Goal: Information Seeking & Learning: Learn about a topic

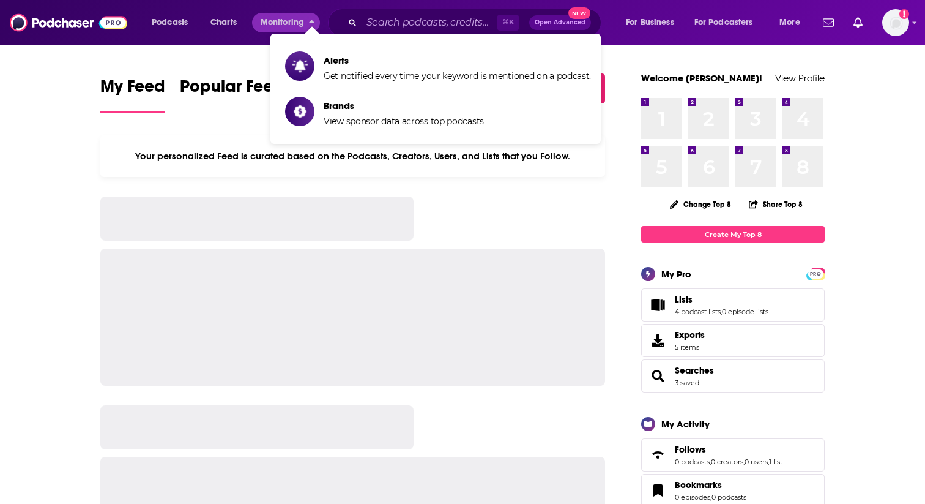
click at [350, 25] on icon "Search podcasts, credits, & more..." at bounding box center [352, 22] width 7 height 7
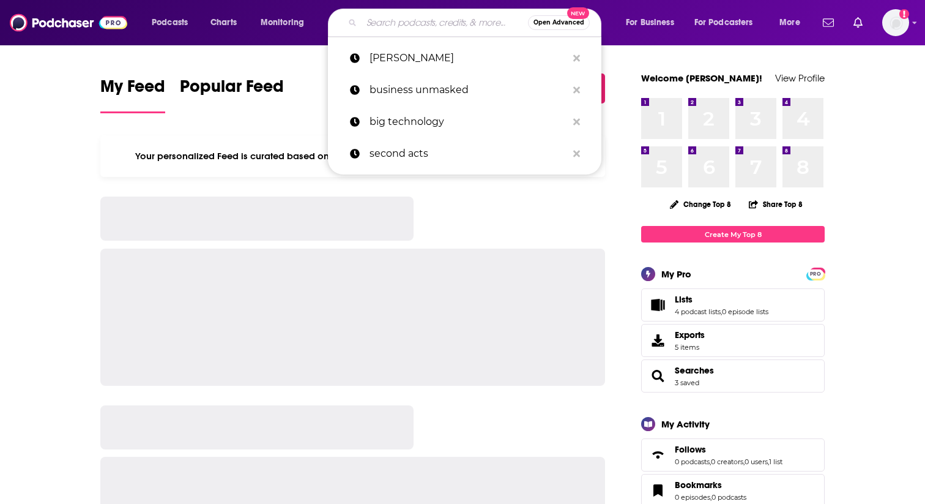
click at [372, 25] on input "Search podcasts, credits, & more..." at bounding box center [445, 23] width 166 height 20
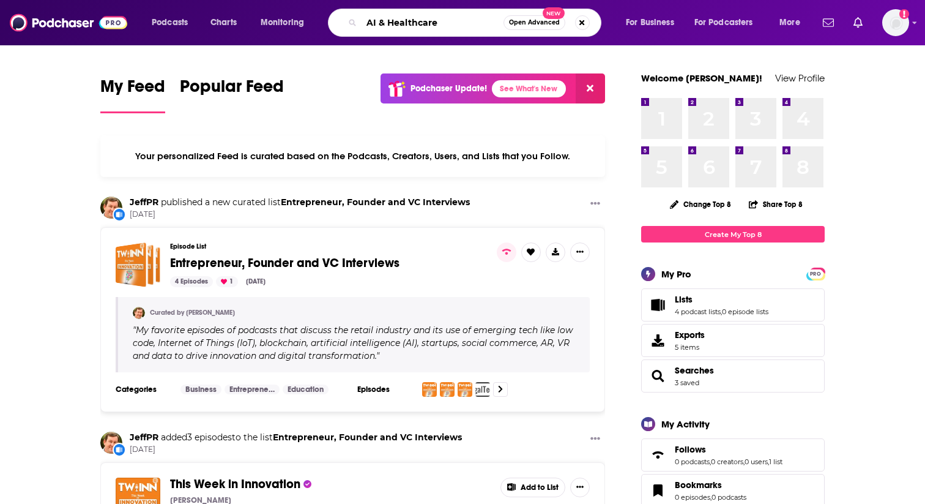
type input "AI & Healthcare"
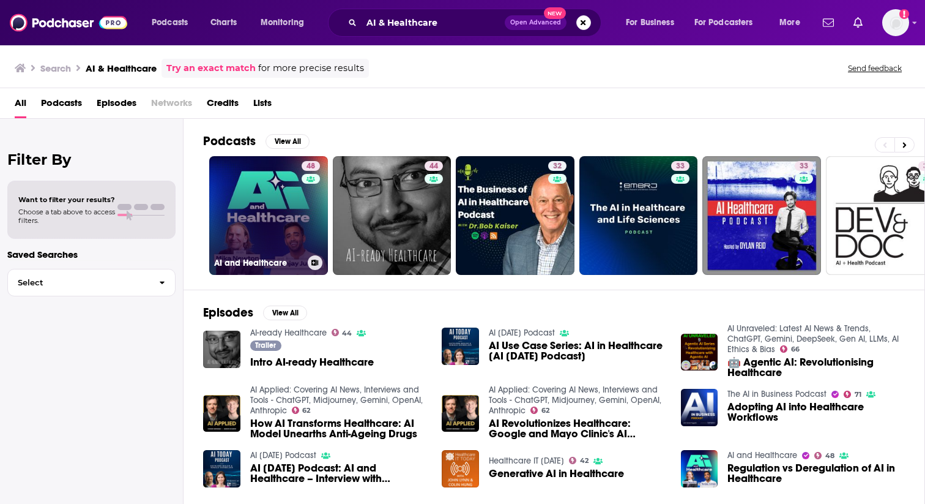
click at [269, 195] on link "48 AI and Healthcare" at bounding box center [268, 215] width 119 height 119
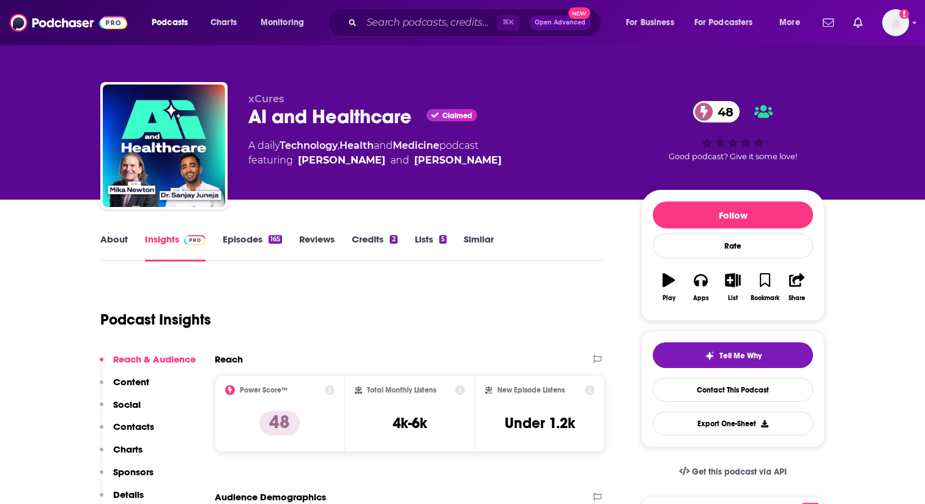
click at [246, 236] on link "Episodes 165" at bounding box center [252, 247] width 59 height 28
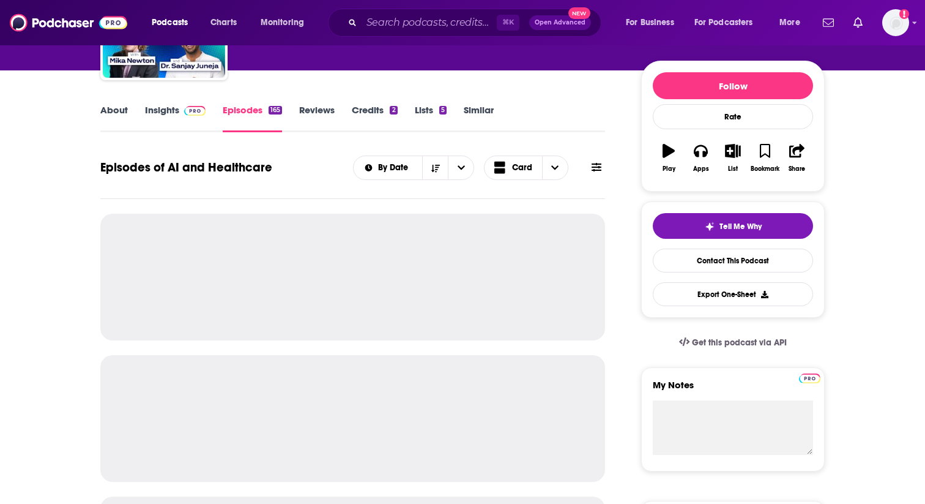
scroll to position [133, 0]
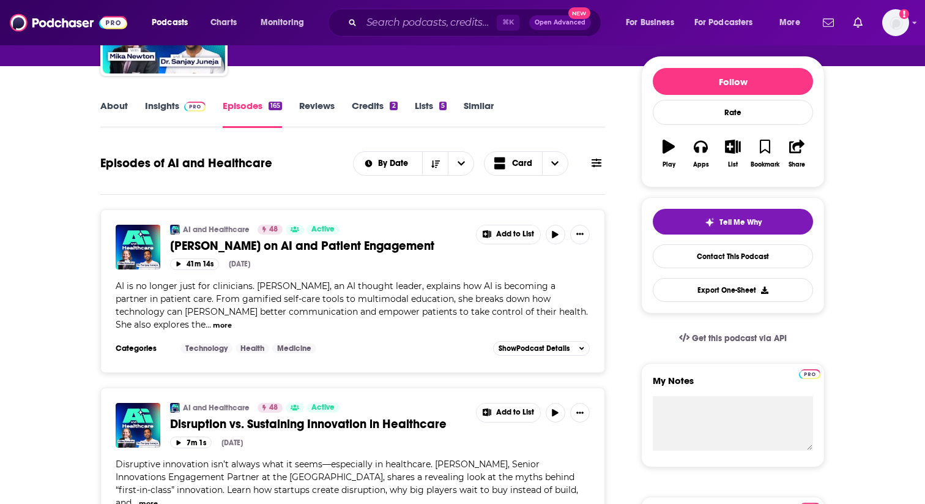
click at [232, 320] on button "more" at bounding box center [222, 325] width 19 height 10
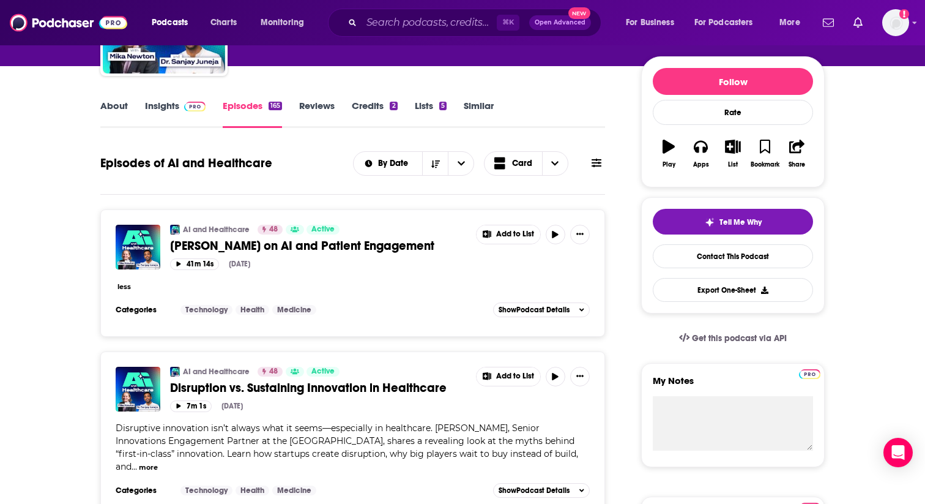
click at [335, 247] on span "[PERSON_NAME] on AI and Patient Engagement" at bounding box center [302, 245] width 264 height 15
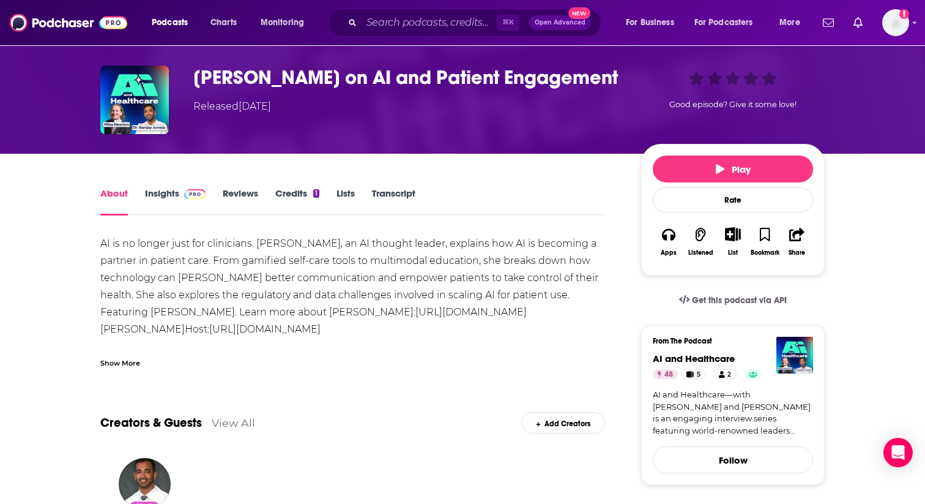
scroll to position [38, 0]
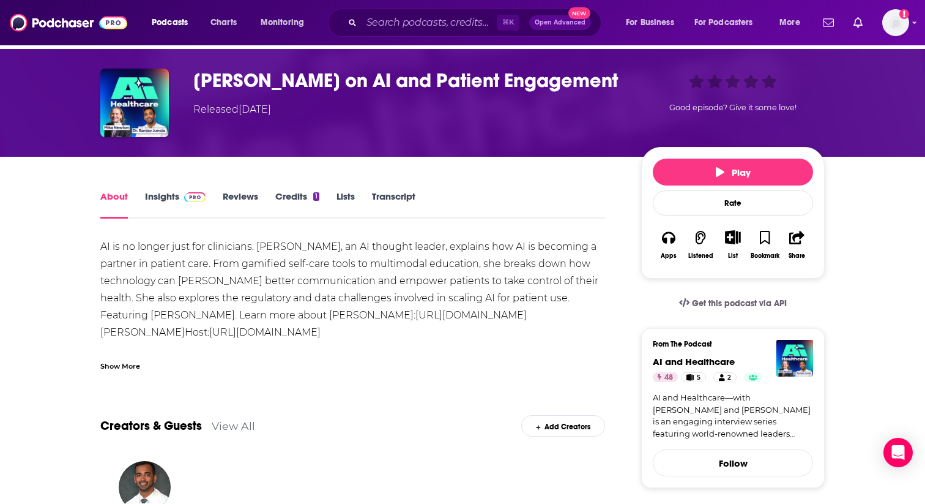
click at [261, 246] on div "AI is no longer just for clinicians. [PERSON_NAME], an AI thought leader, expla…" at bounding box center [352, 315] width 505 height 154
drag, startPoint x: 258, startPoint y: 245, endPoint x: 312, endPoint y: 250, distance: 53.5
click at [312, 250] on div "AI is no longer just for clinicians. [PERSON_NAME], an AI thought leader, expla…" at bounding box center [352, 315] width 505 height 154
click at [298, 315] on link "[URL][DOMAIN_NAME][PERSON_NAME]" at bounding box center [313, 323] width 427 height 29
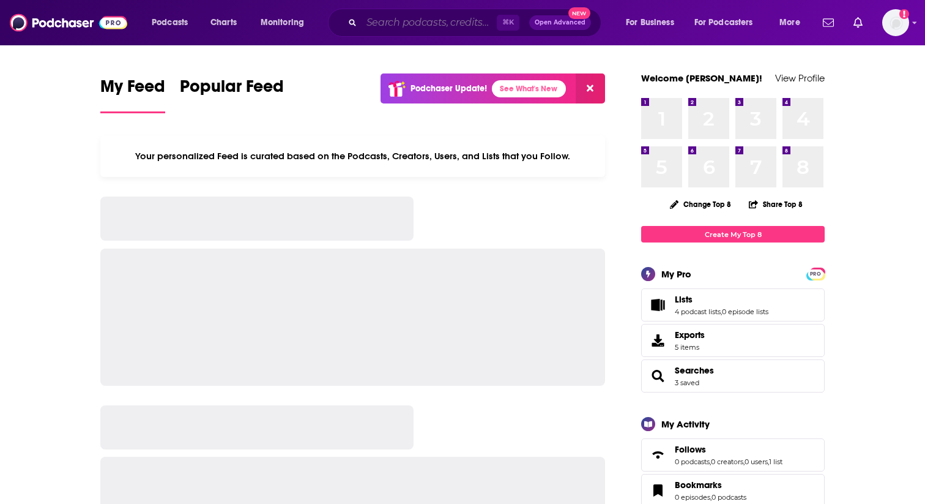
click at [437, 23] on input "Search podcasts, credits, & more..." at bounding box center [429, 23] width 135 height 20
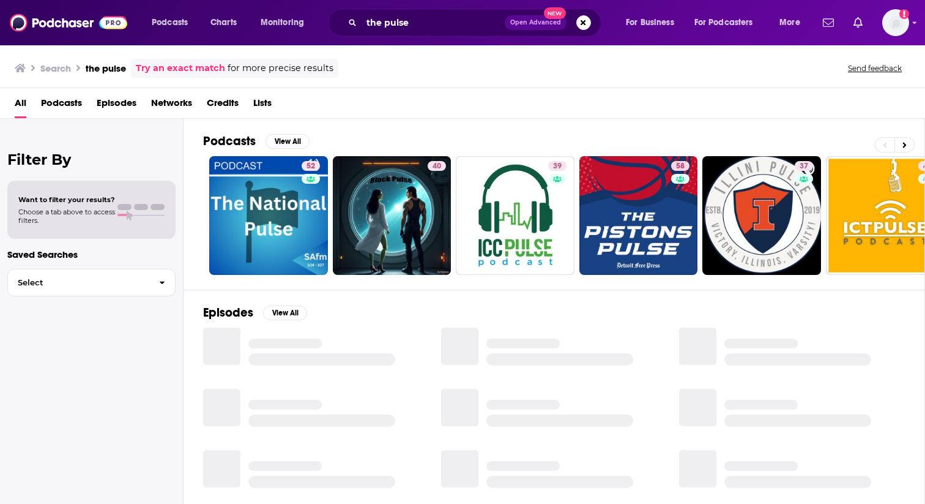
click at [65, 101] on span "Podcasts" at bounding box center [61, 105] width 41 height 25
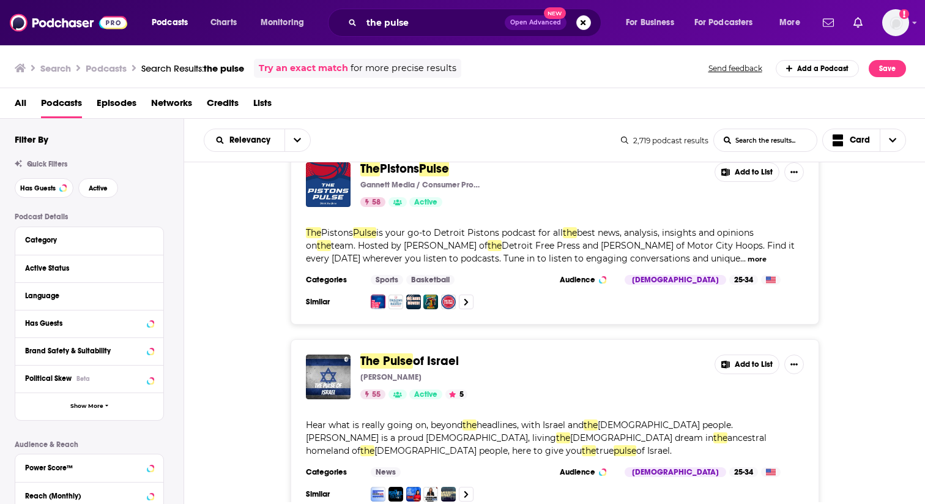
scroll to position [761, 0]
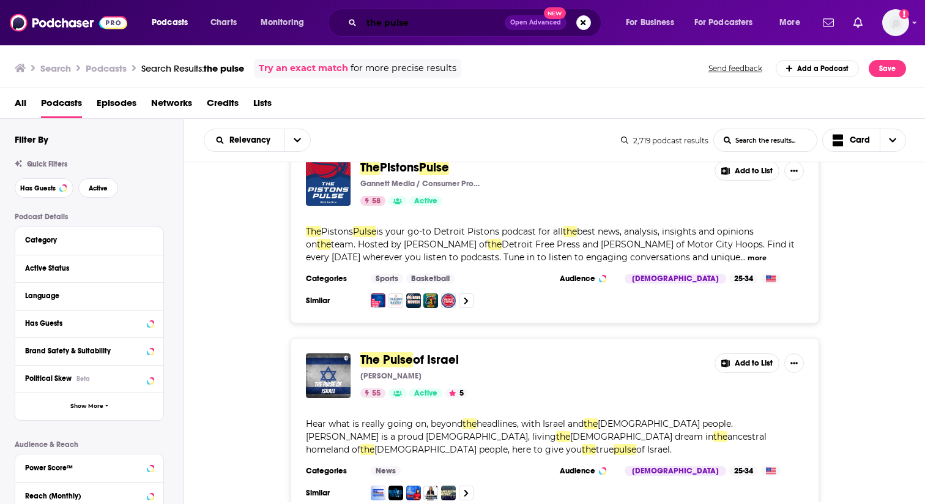
click at [420, 31] on input "the pulse" at bounding box center [433, 23] width 143 height 20
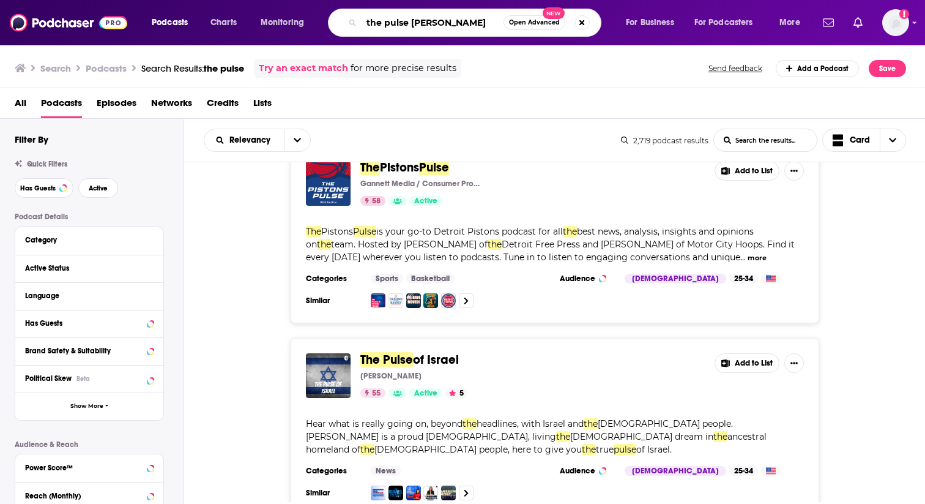
type input "the pulse wharton"
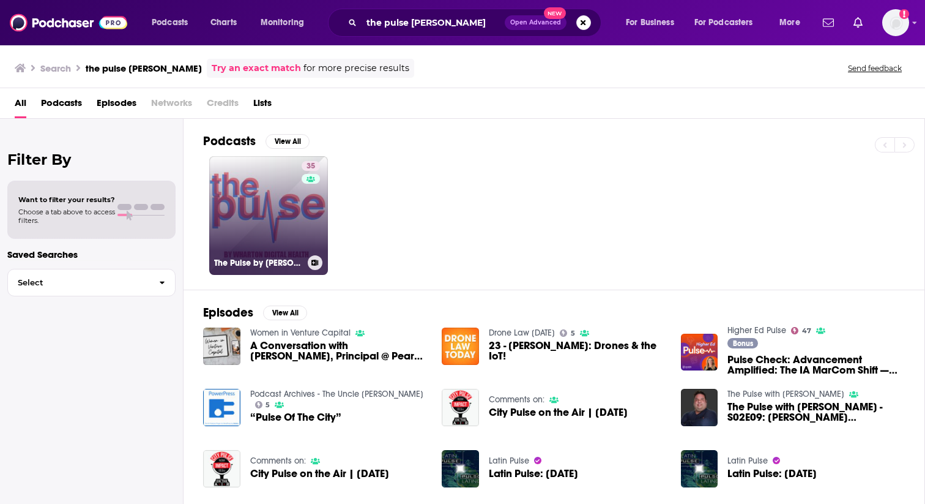
click at [256, 222] on link "35 The Pulse by Wharton Digital Health" at bounding box center [268, 215] width 119 height 119
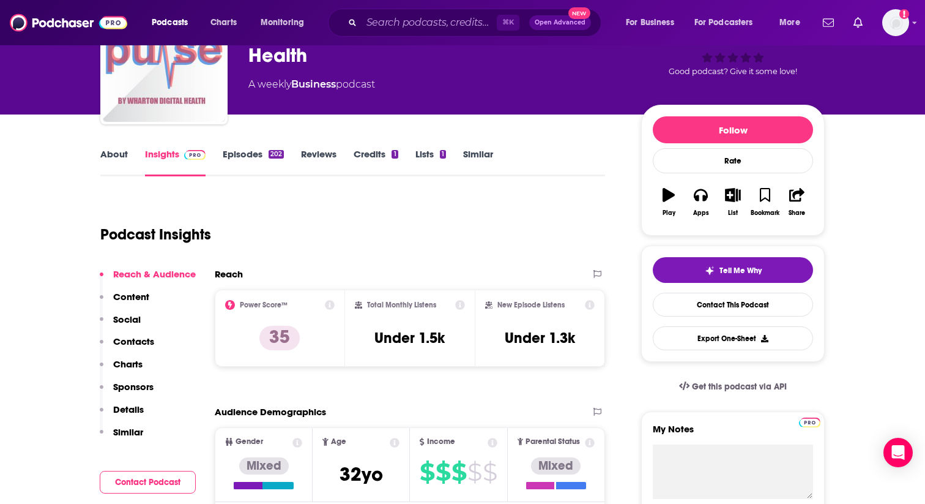
scroll to position [88, 0]
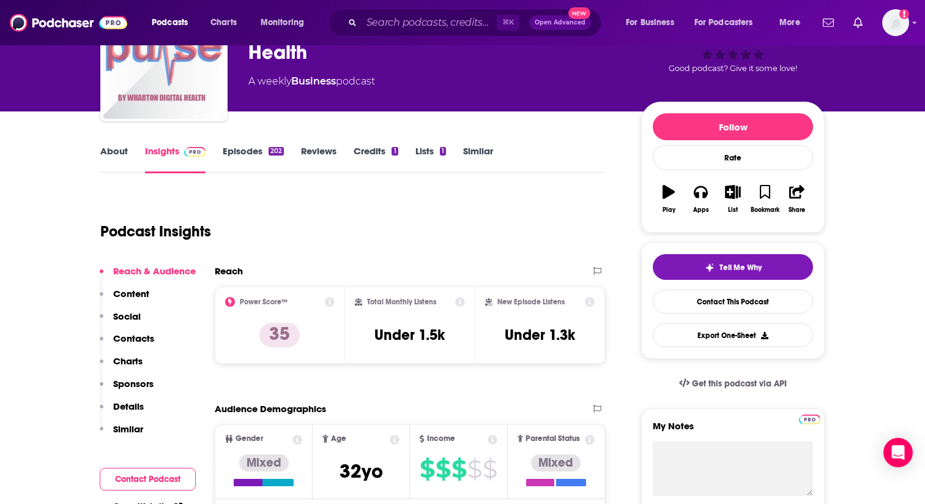
click at [244, 146] on link "Episodes 202" at bounding box center [253, 159] width 61 height 28
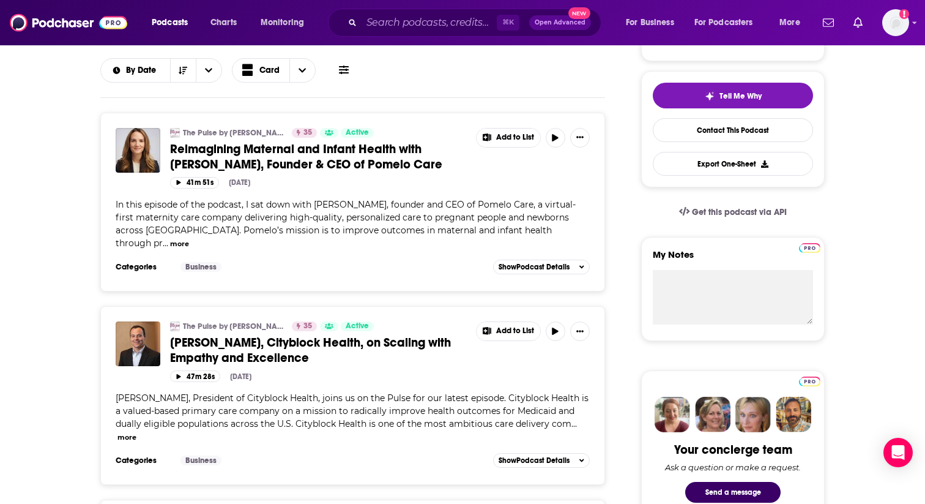
scroll to position [266, 0]
